Goal: Obtain resource: Obtain resource

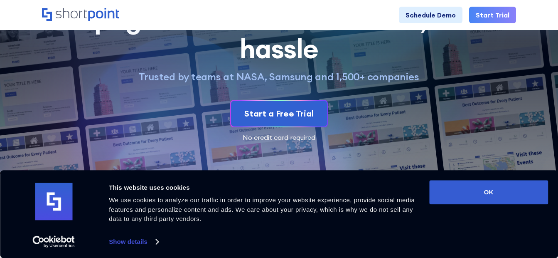
scroll to position [100, 0]
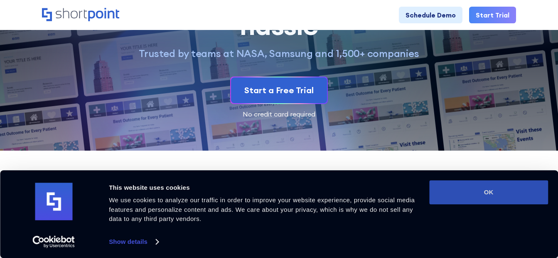
click at [438, 198] on button "OK" at bounding box center [488, 192] width 119 height 24
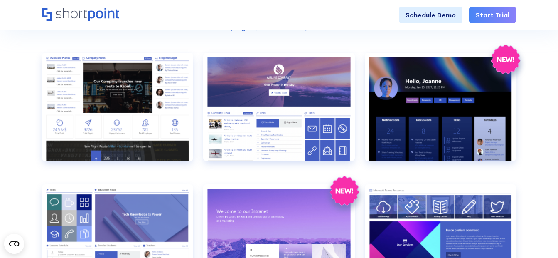
scroll to position [376, 0]
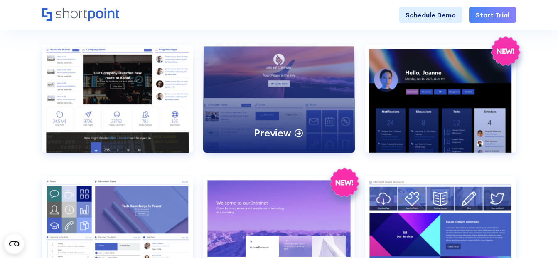
click at [304, 77] on div "Preview" at bounding box center [279, 98] width 152 height 108
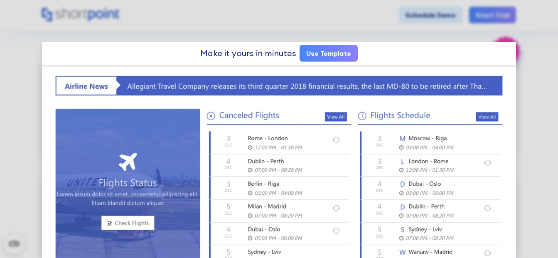
scroll to position [412, 0]
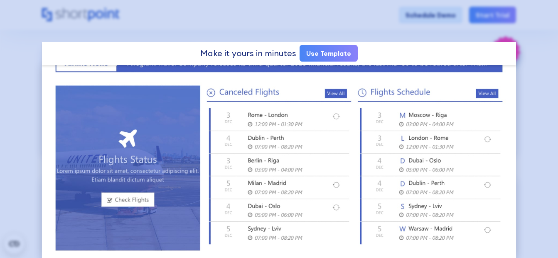
click at [423, 24] on div at bounding box center [279, 129] width 558 height 258
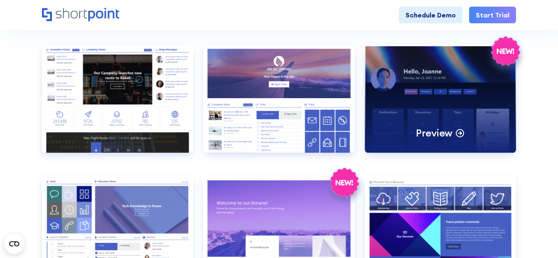
click at [400, 122] on div "Preview" at bounding box center [441, 98] width 152 height 108
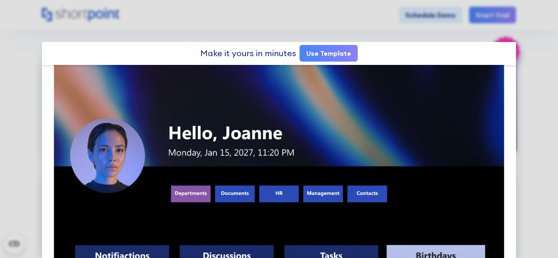
scroll to position [0, 0]
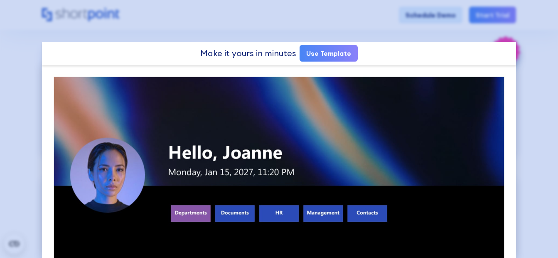
click at [366, 28] on div at bounding box center [279, 129] width 558 height 258
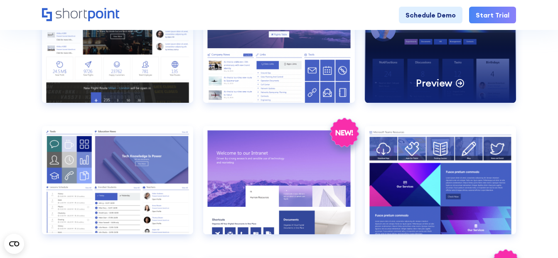
scroll to position [437, 0]
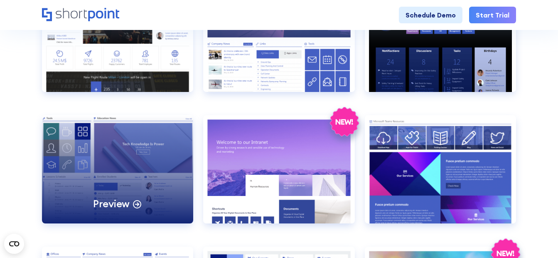
click at [104, 166] on div "Preview" at bounding box center [118, 169] width 152 height 108
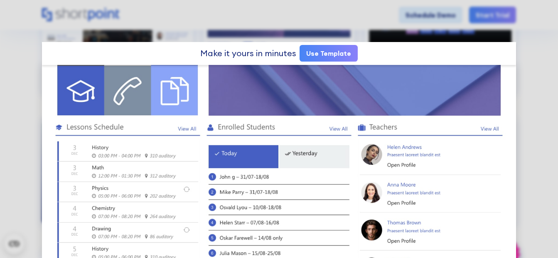
scroll to position [0, 0]
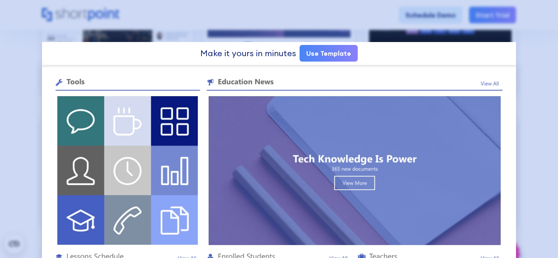
click at [186, 33] on div at bounding box center [279, 129] width 558 height 258
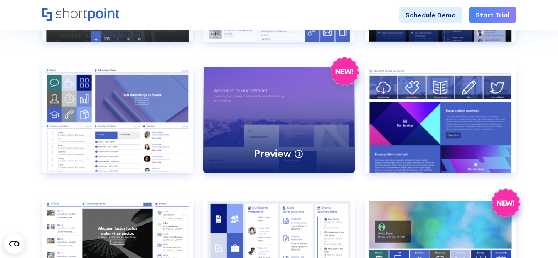
scroll to position [529, 0]
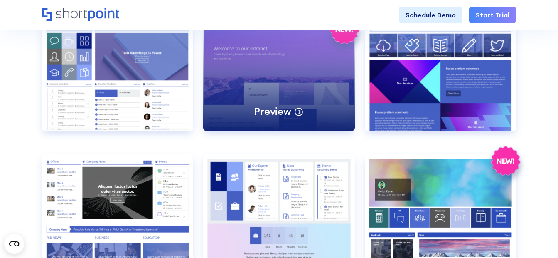
click at [266, 102] on div "Preview" at bounding box center [279, 77] width 152 height 108
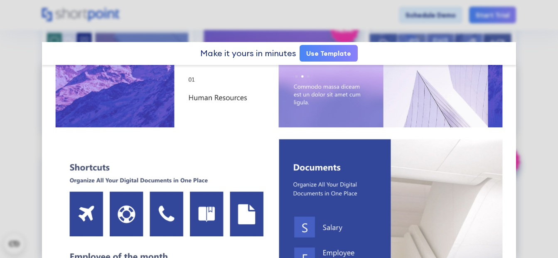
scroll to position [92, 0]
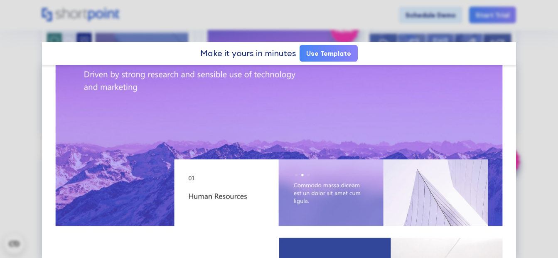
click at [331, 57] on link "Use Template" at bounding box center [328, 53] width 58 height 17
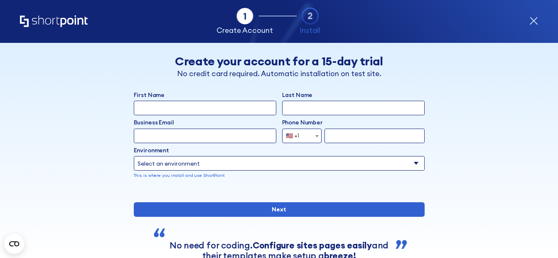
click at [535, 22] on icon "form" at bounding box center [533, 20] width 7 height 7
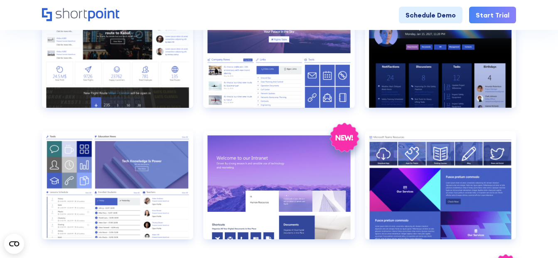
scroll to position [474, 0]
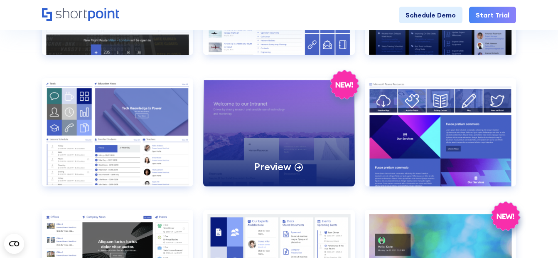
click at [282, 119] on div "Preview" at bounding box center [279, 132] width 152 height 108
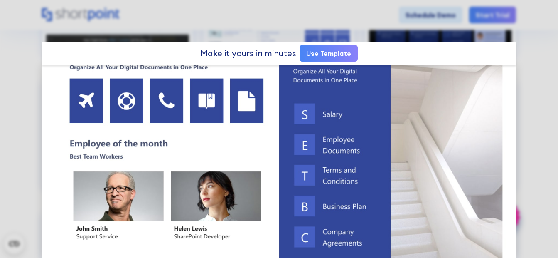
scroll to position [305, 0]
